Goal: Task Accomplishment & Management: Use online tool/utility

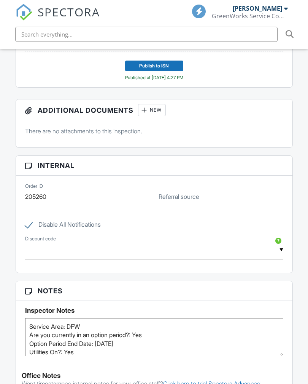
scroll to position [182, 0]
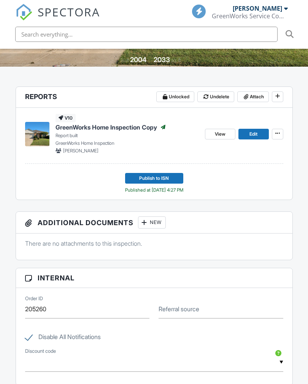
click at [278, 134] on icon at bounding box center [278, 133] width 5 height 5
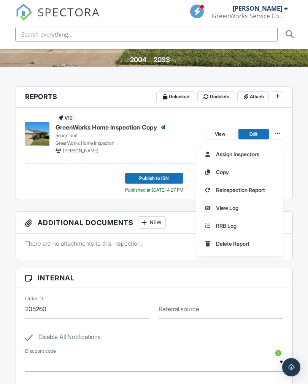
click at [163, 148] on div "[PERSON_NAME]" at bounding box center [128, 150] width 144 height 7
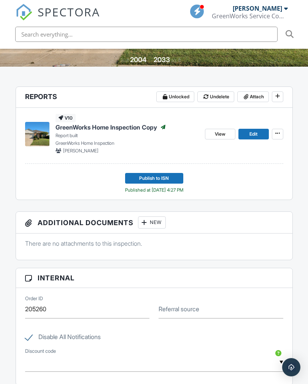
click at [217, 133] on span "View" at bounding box center [220, 134] width 11 height 8
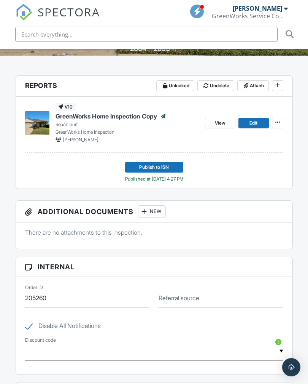
click at [153, 171] on button "Publish to ISN" at bounding box center [154, 167] width 58 height 11
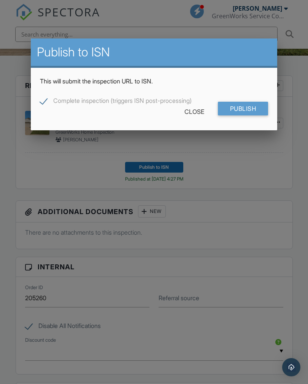
click at [243, 112] on input "Publish" at bounding box center [243, 109] width 51 height 14
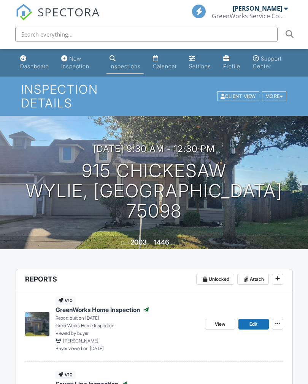
scroll to position [54, 0]
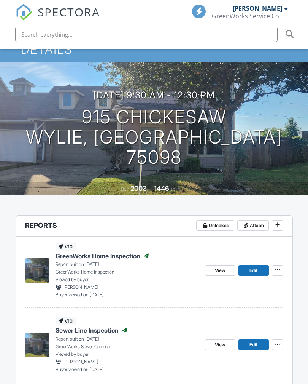
click at [219, 270] on span "View" at bounding box center [220, 271] width 11 height 8
